Goal: Check status

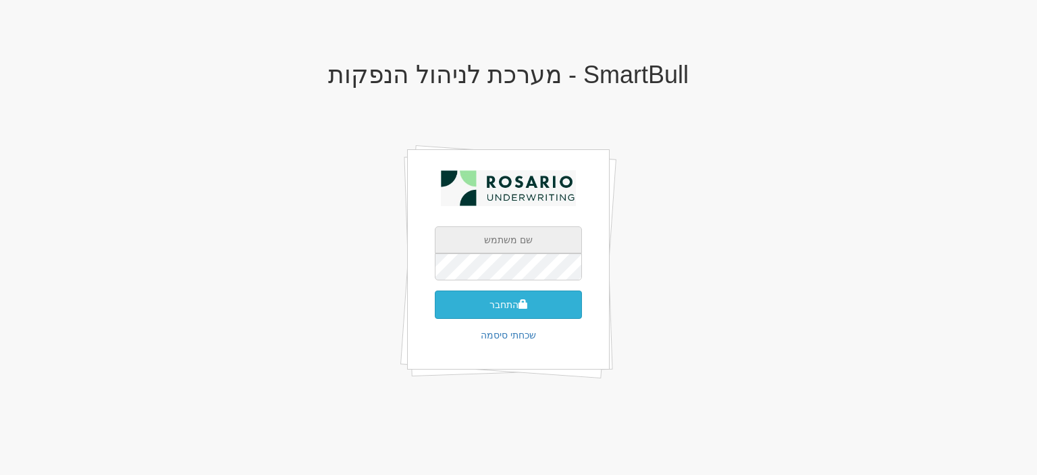
type input "[EMAIL_ADDRESS][PERSON_NAME][DOMAIN_NAME]"
click at [507, 311] on button "התחבר" at bounding box center [508, 304] width 147 height 28
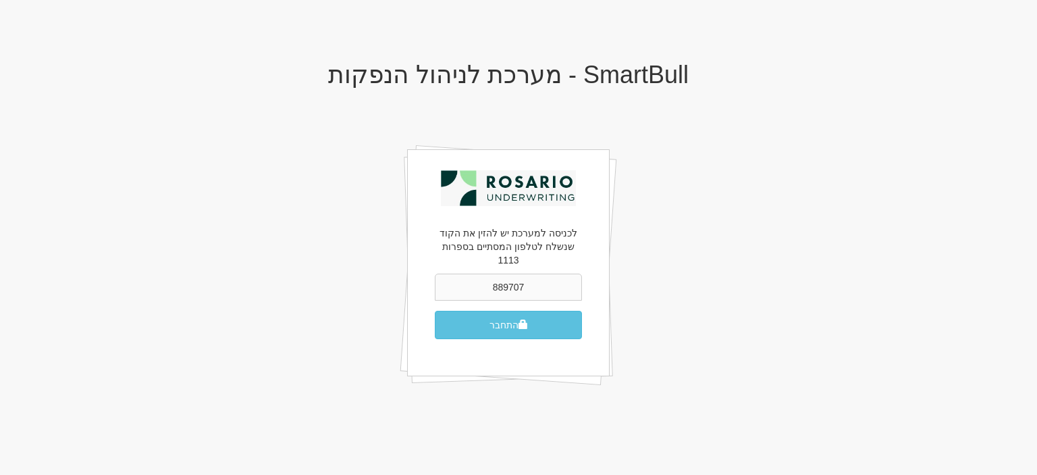
type input "889707"
click at [435, 311] on button "התחבר" at bounding box center [508, 325] width 147 height 28
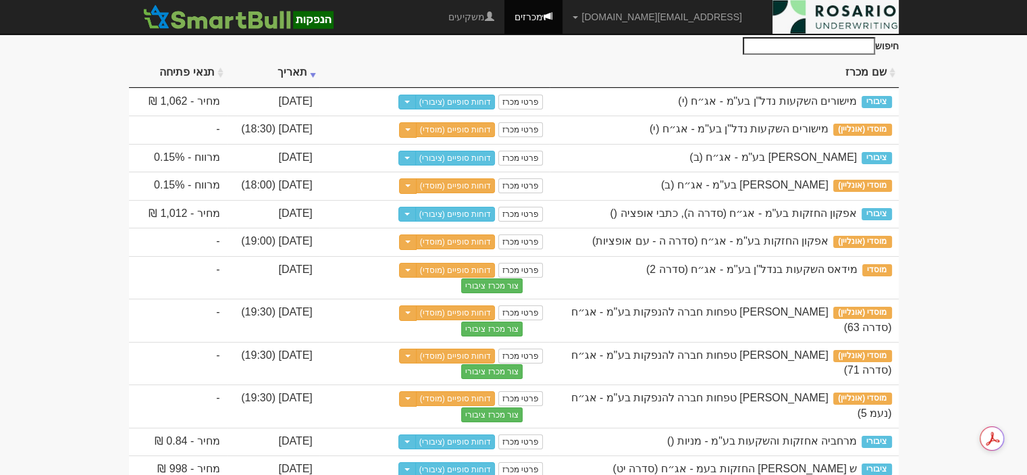
scroll to position [135, 0]
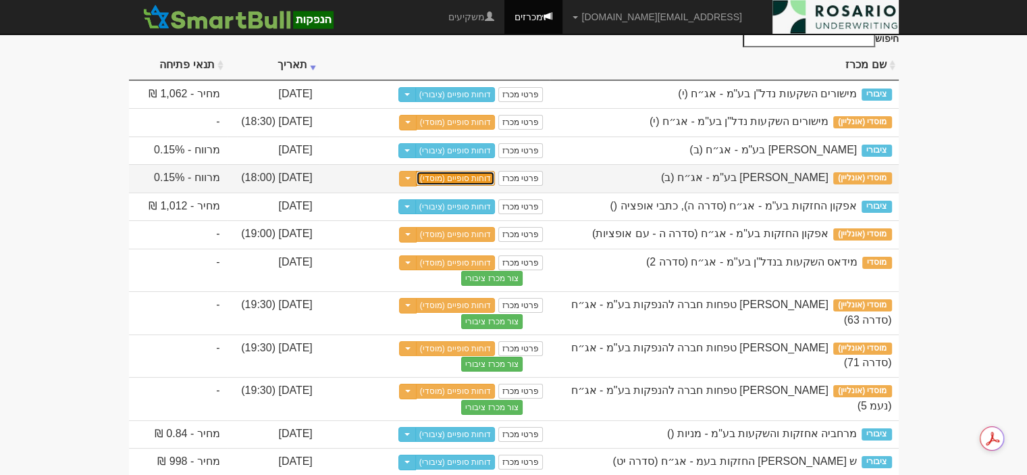
click at [459, 186] on link "דוחות סופיים (מוסדי)" at bounding box center [456, 178] width 80 height 15
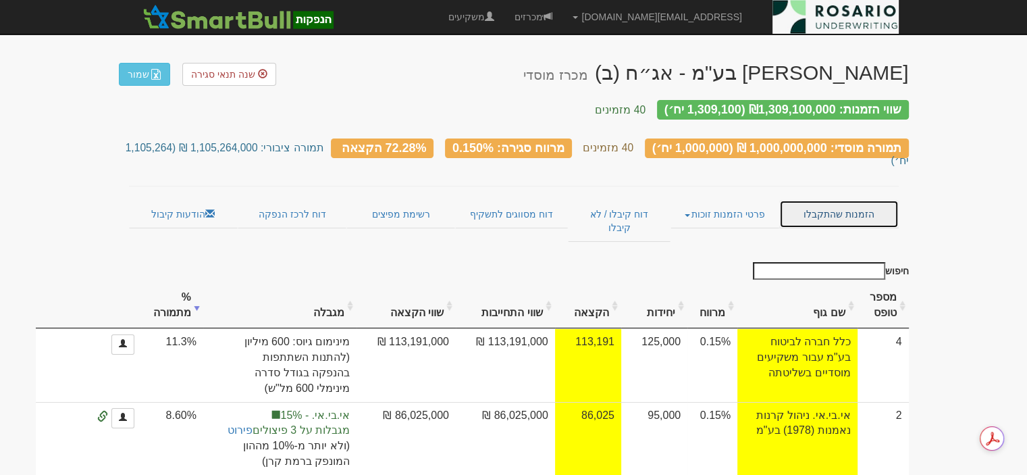
click at [829, 200] on link "הזמנות שהתקבלו" at bounding box center [838, 214] width 119 height 28
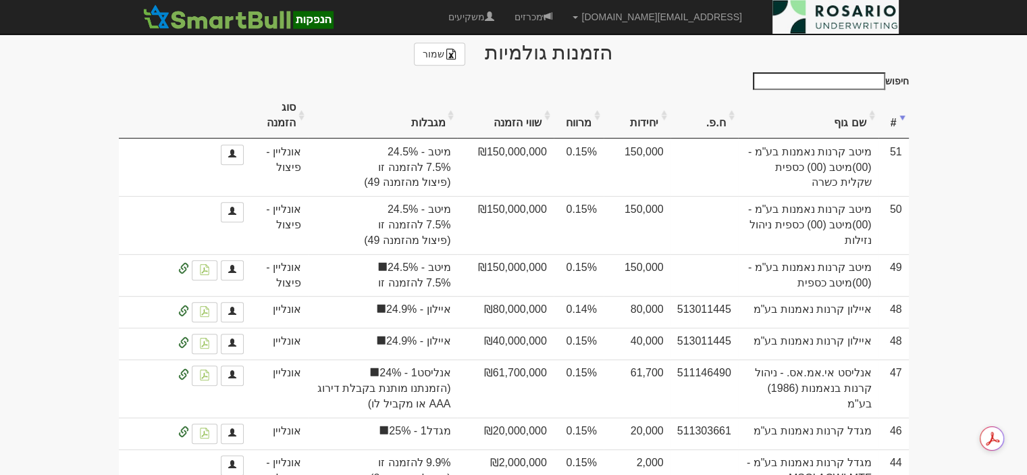
scroll to position [658, 0]
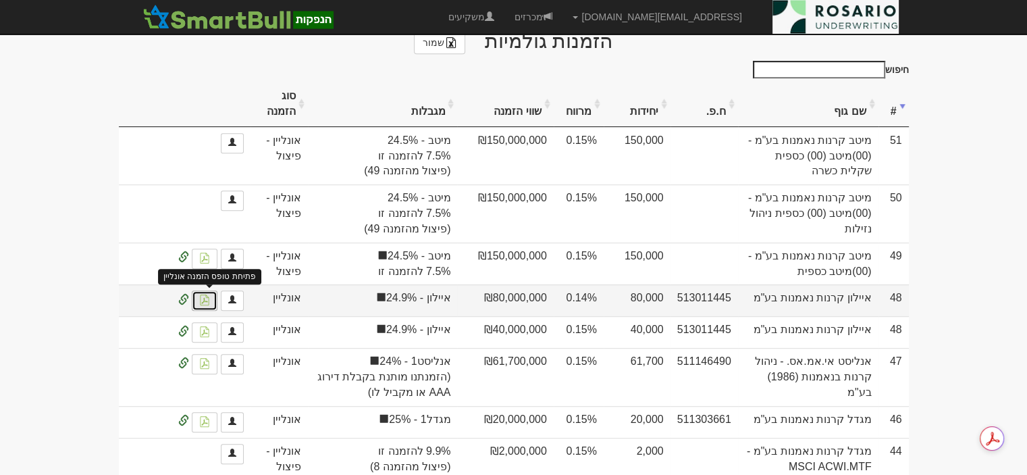
click at [201, 294] on img at bounding box center [204, 299] width 11 height 11
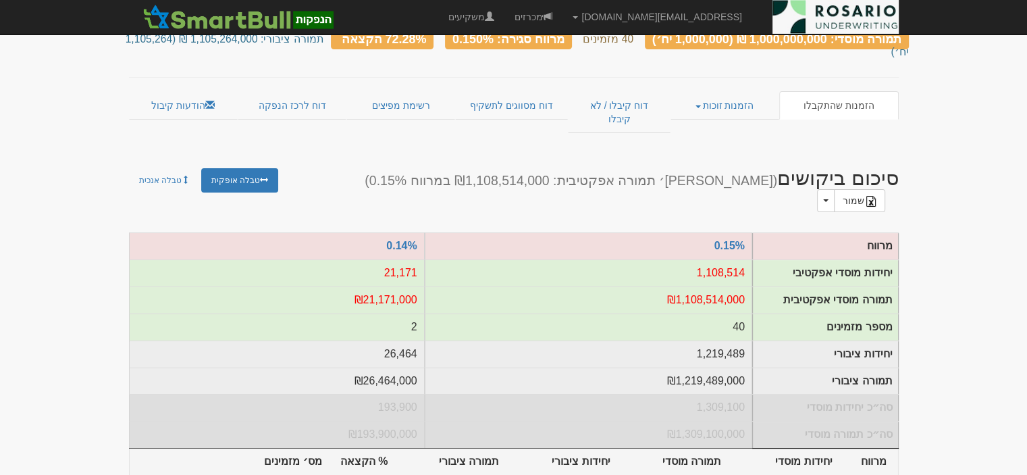
scroll to position [0, 0]
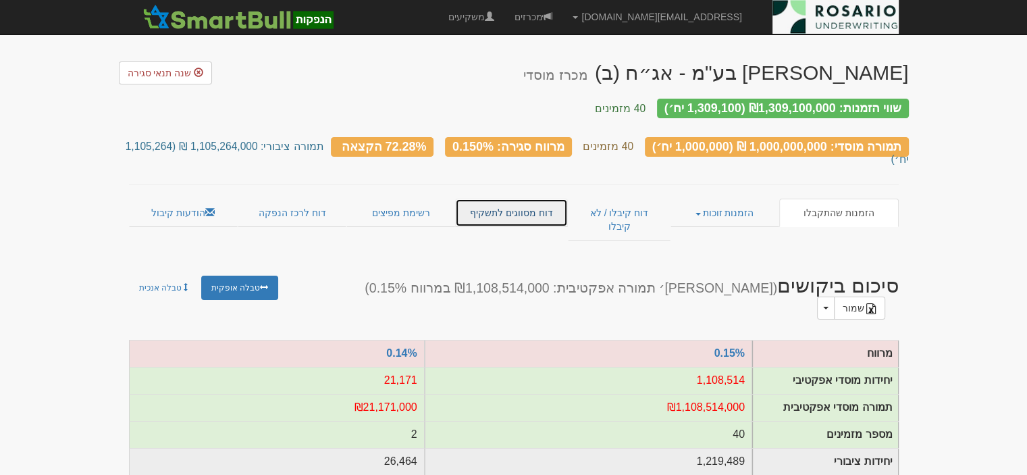
click at [525, 199] on link "דוח מסווגים לתשקיף" at bounding box center [511, 213] width 113 height 28
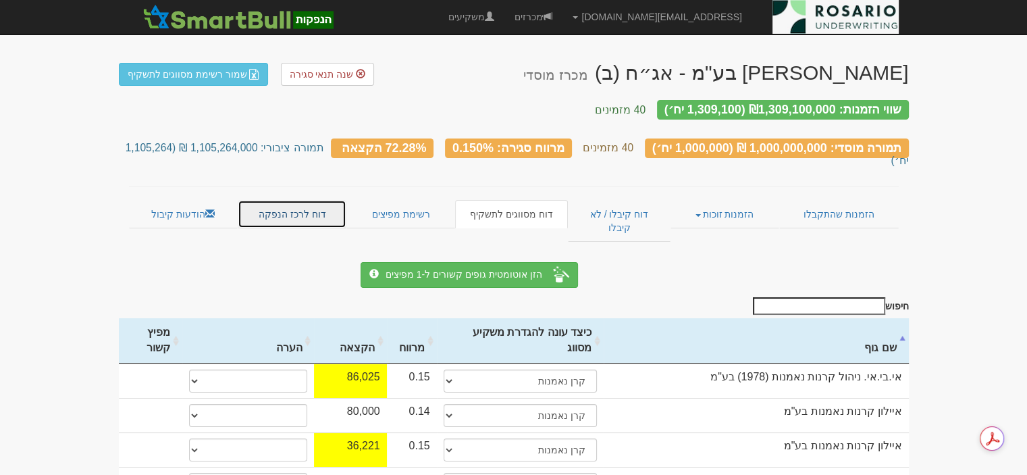
click at [275, 200] on link "דוח לרכז הנפקה" at bounding box center [292, 214] width 109 height 28
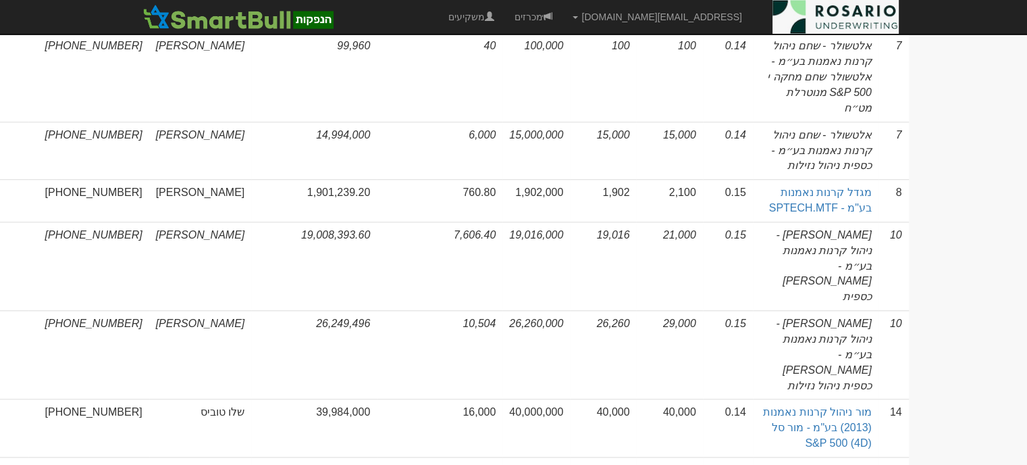
scroll to position [1317, 0]
